Goal: Task Accomplishment & Management: Manage account settings

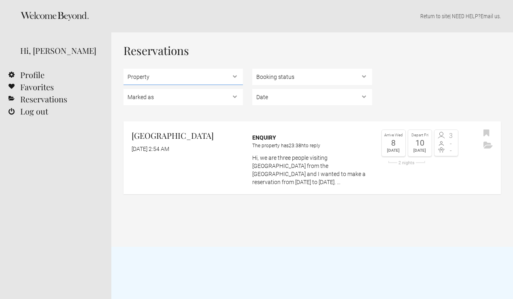
select select "2098"
click at [202, 137] on h2 "[GEOGRAPHIC_DATA]" at bounding box center [187, 136] width 111 height 12
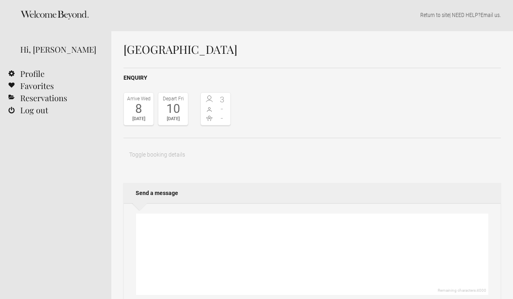
scroll to position [2, 0]
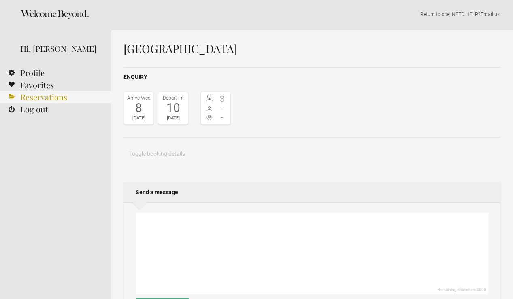
click at [45, 96] on link "Reservations" at bounding box center [55, 97] width 111 height 12
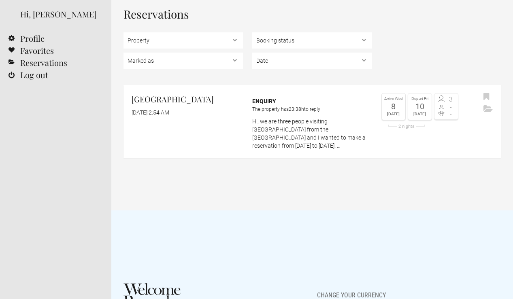
scroll to position [37, 0]
click at [398, 105] on div "8" at bounding box center [393, 106] width 19 height 8
click at [433, 105] on div "3 - -" at bounding box center [445, 108] width 26 height 31
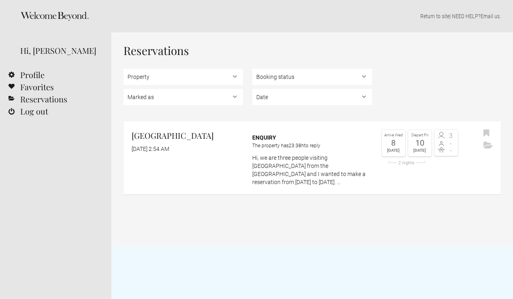
scroll to position [0, 0]
click at [71, 21] on link at bounding box center [54, 16] width 68 height 9
